Goal: Task Accomplishment & Management: Complete application form

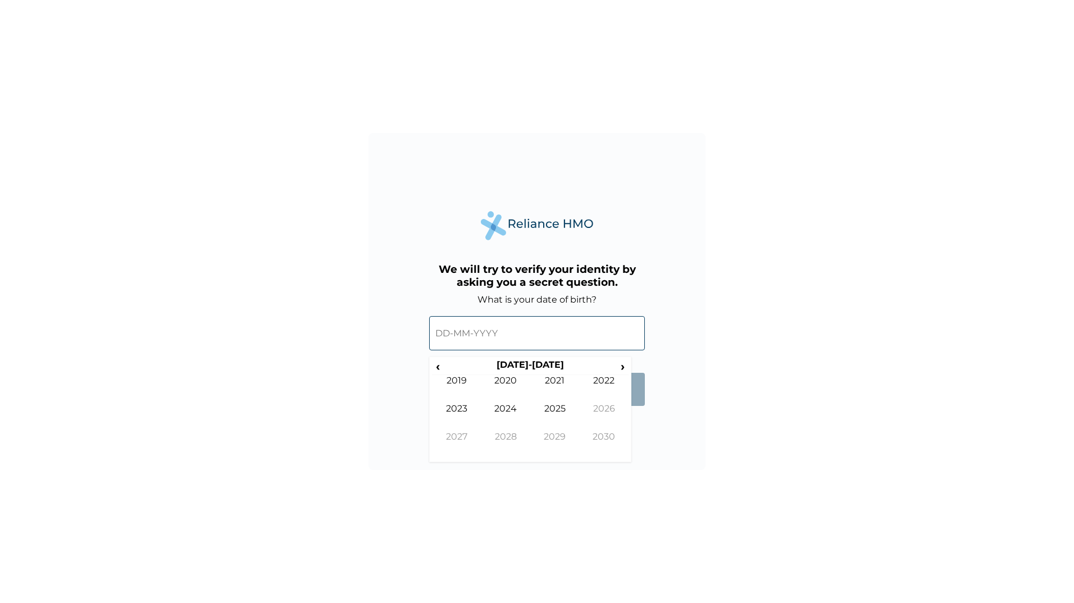
click at [561, 329] on input "text" at bounding box center [537, 333] width 216 height 34
click at [445, 367] on th "[DATE]-[DATE]" at bounding box center [530, 367] width 172 height 16
click at [443, 365] on span "‹" at bounding box center [438, 366] width 12 height 14
click at [439, 367] on span "‹" at bounding box center [438, 366] width 12 height 14
click at [603, 385] on td "2002" at bounding box center [604, 389] width 49 height 28
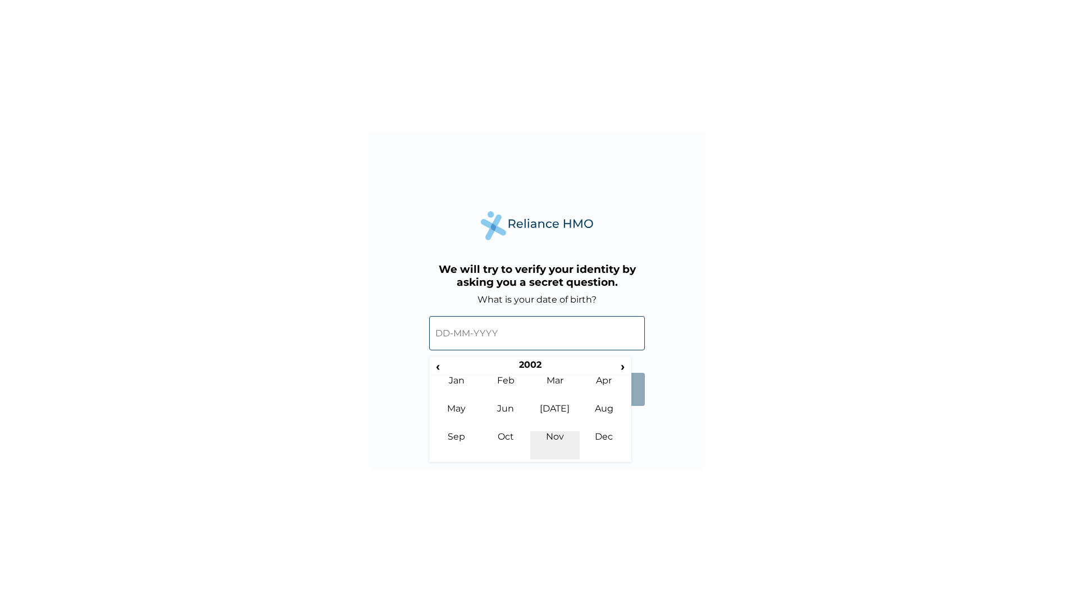
drag, startPoint x: 559, startPoint y: 433, endPoint x: 556, endPoint y: 439, distance: 6.8
click at [556, 439] on td "Nov" at bounding box center [554, 445] width 49 height 28
click at [525, 443] on td "20" at bounding box center [530, 446] width 28 height 16
type input "[DATE]"
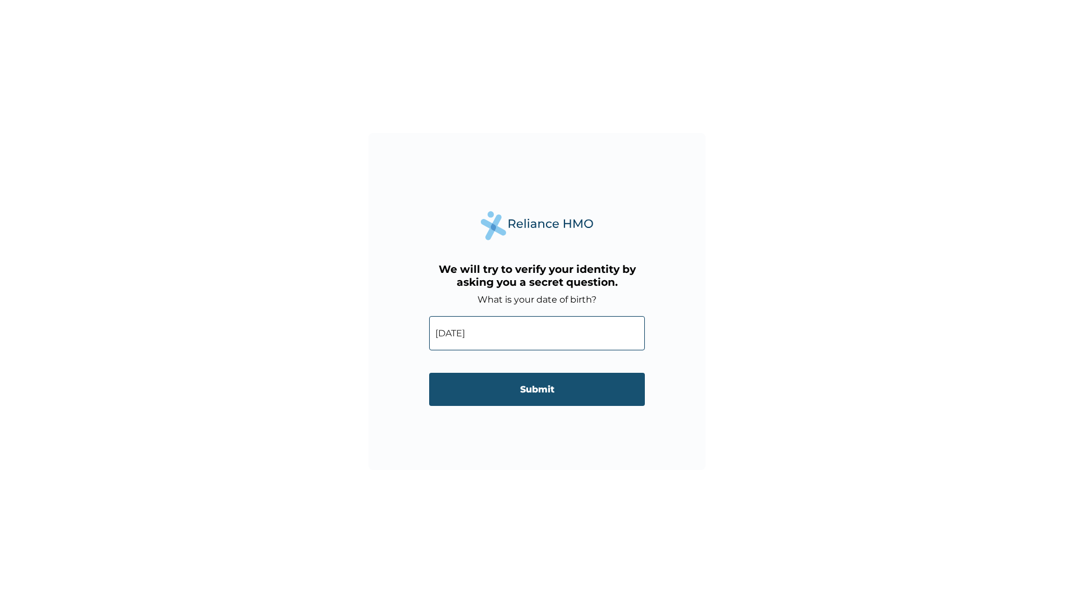
click at [545, 401] on input "Submit" at bounding box center [537, 389] width 216 height 33
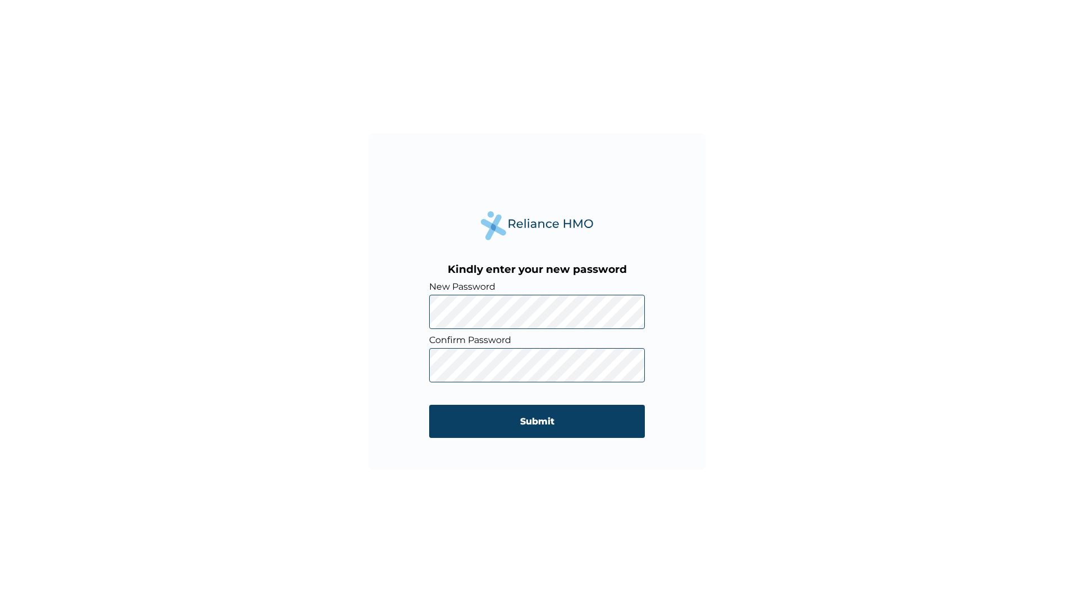
click input "Submit" at bounding box center [537, 421] width 216 height 33
